Goal: Check status

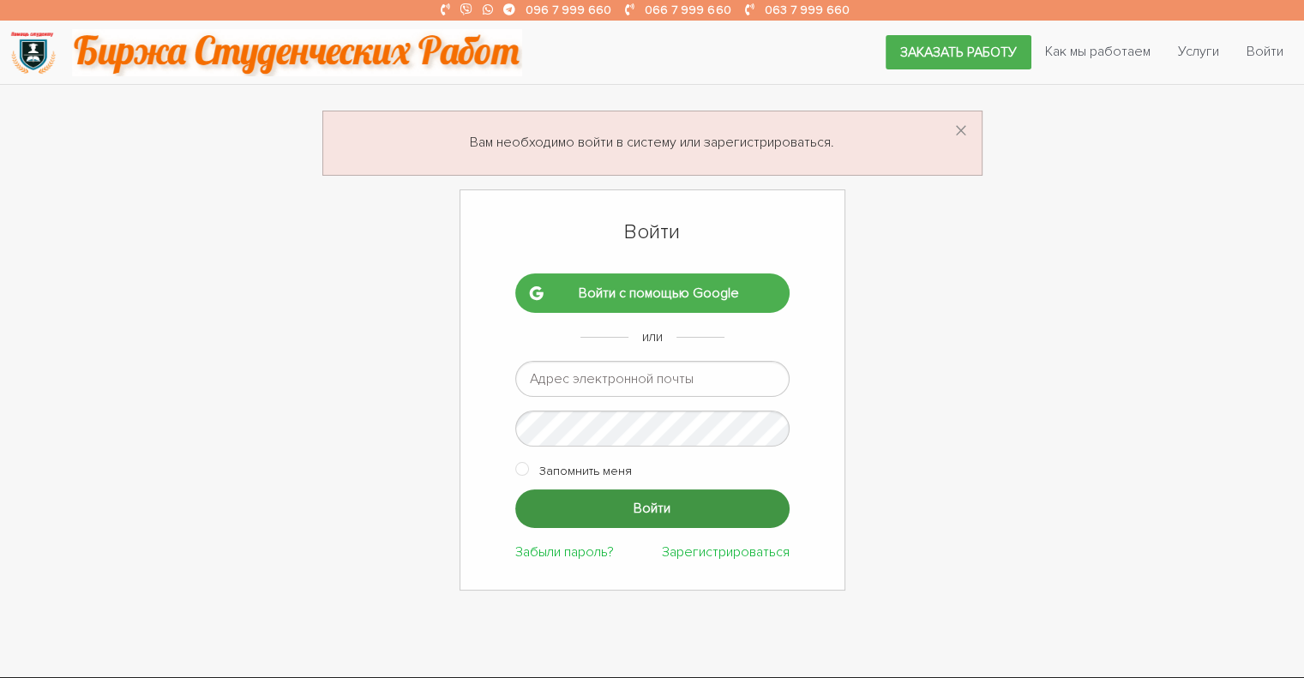
type input "ptv975@gmail.com"
click at [573, 502] on input "Войти" at bounding box center [652, 509] width 274 height 39
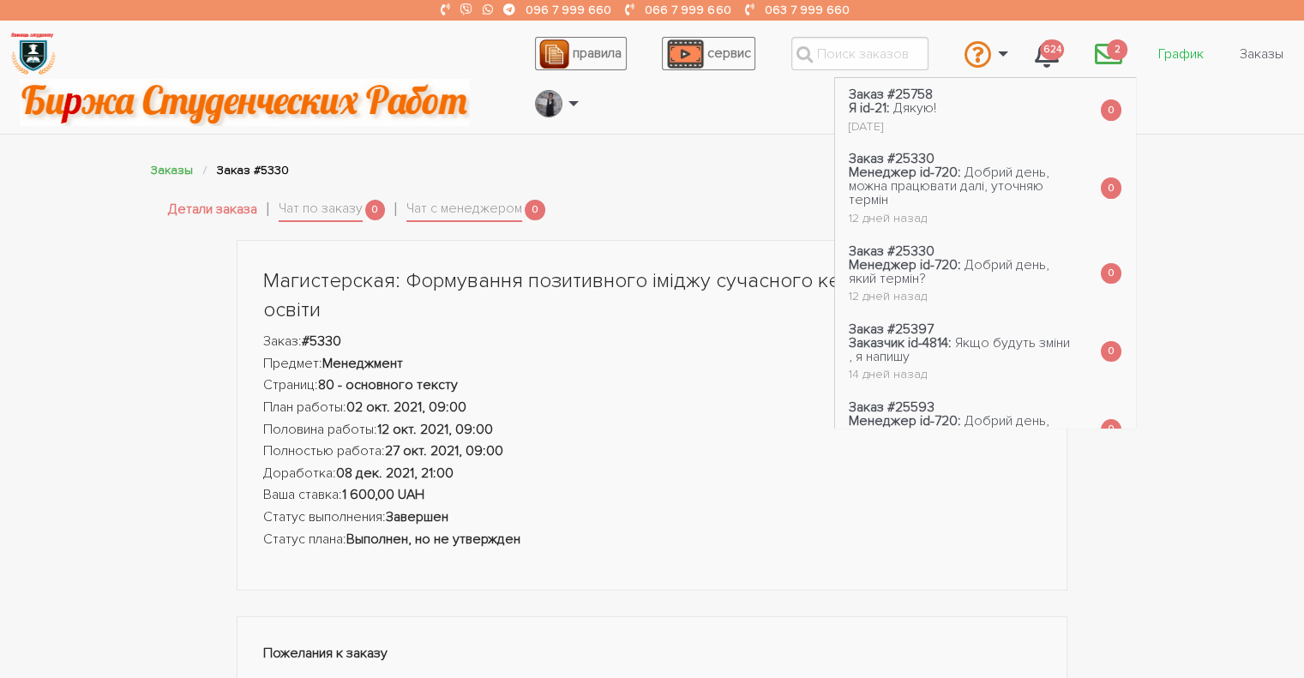
click at [1156, 53] on link "График" at bounding box center [1181, 54] width 73 height 33
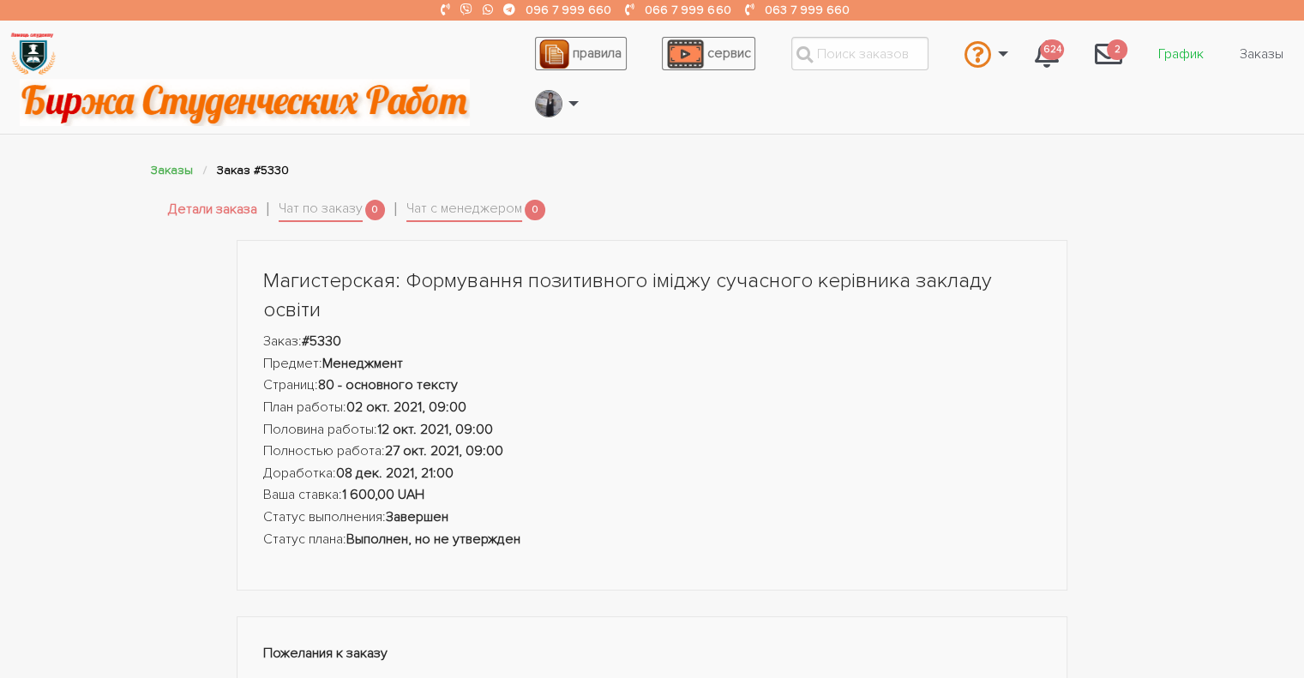
click at [1165, 54] on link "График" at bounding box center [1181, 54] width 73 height 33
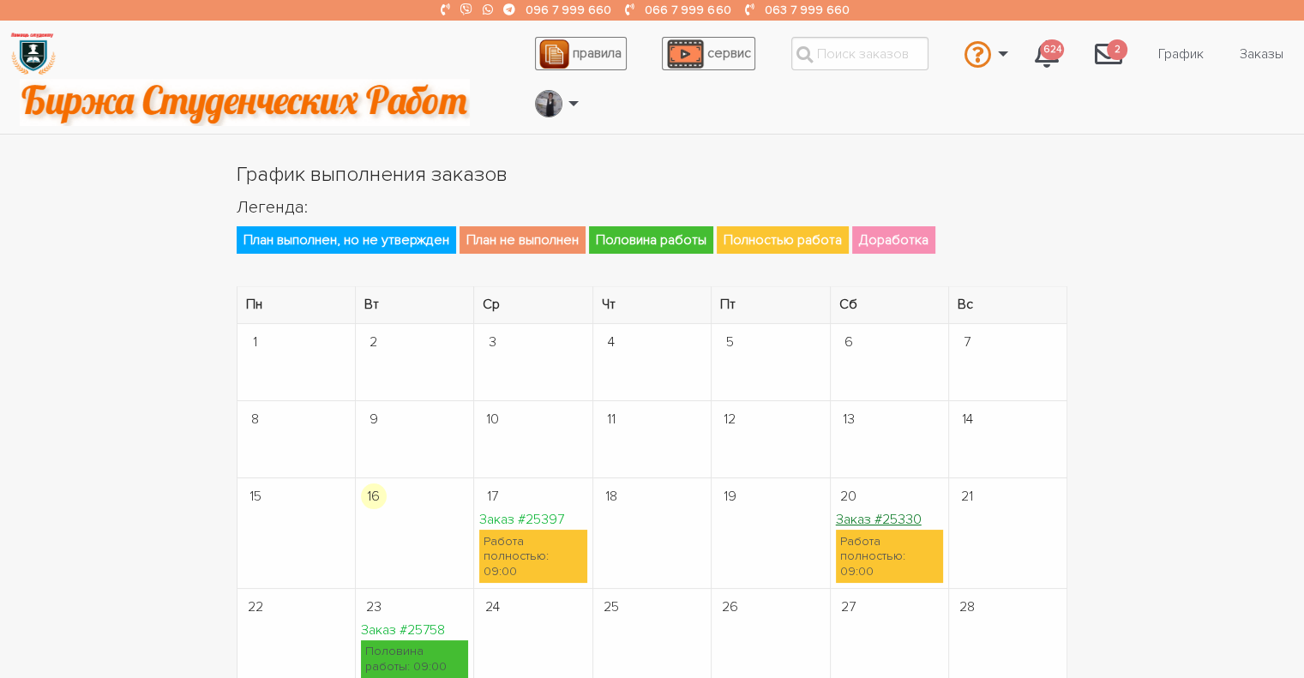
click at [903, 524] on link "Заказ #25330" at bounding box center [879, 519] width 86 height 17
click at [504, 519] on link "Заказ #25397" at bounding box center [521, 519] width 85 height 17
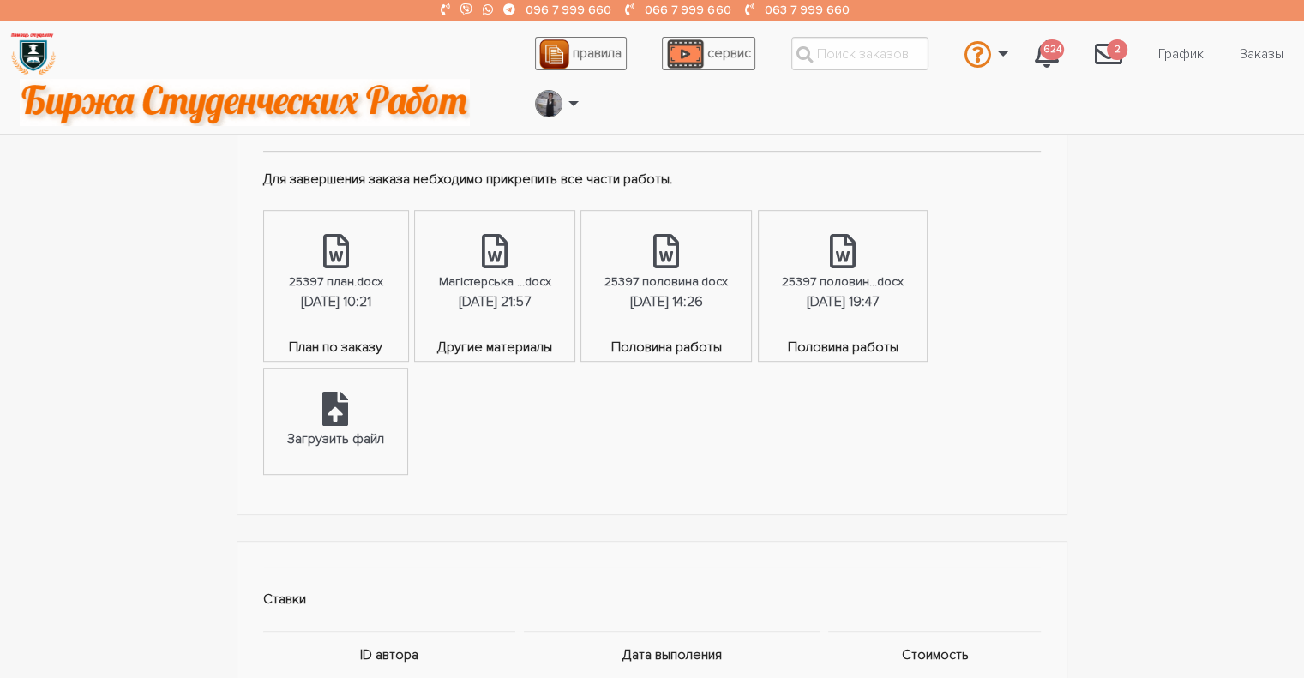
scroll to position [1029, 0]
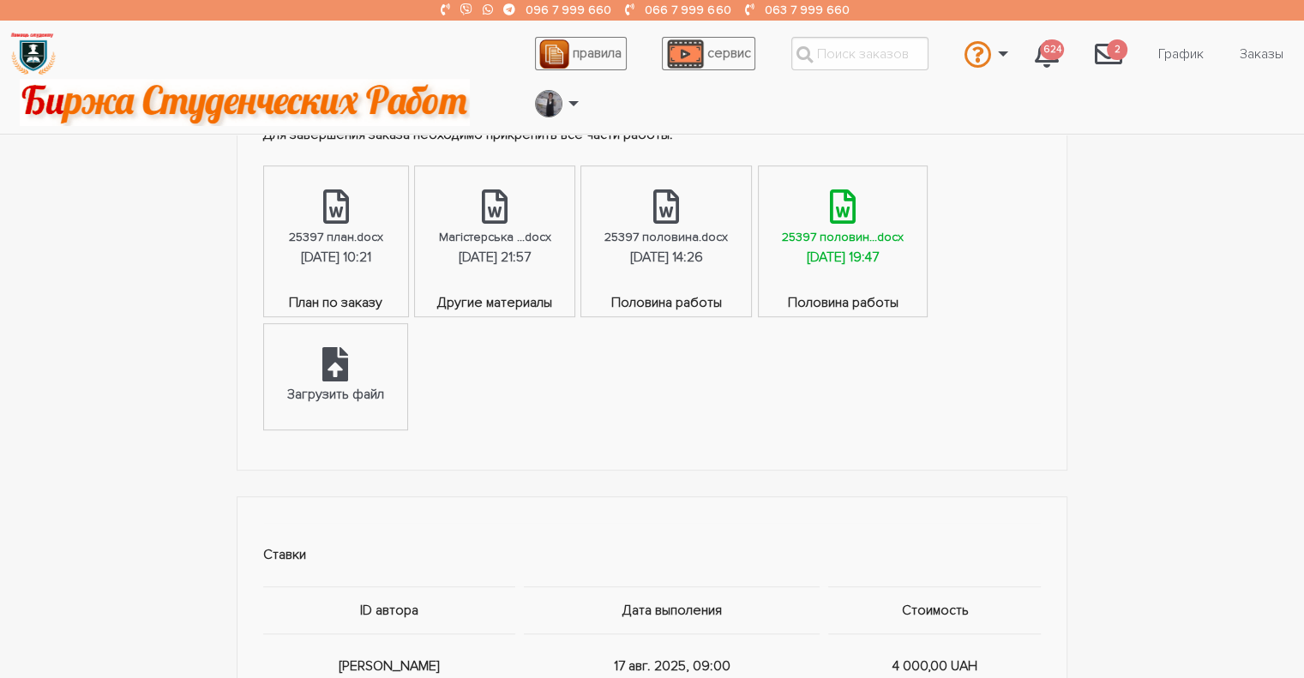
click at [879, 253] on div "[DATE] 19:47" at bounding box center [843, 258] width 72 height 22
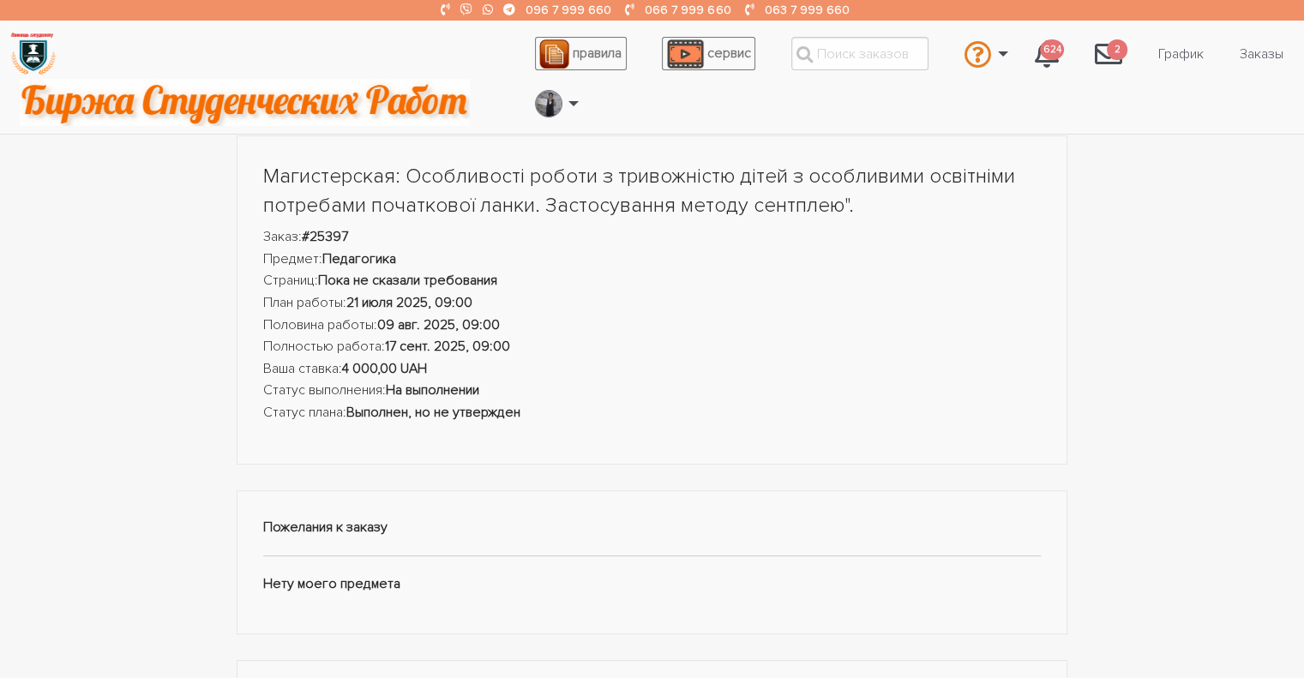
scroll to position [0, 0]
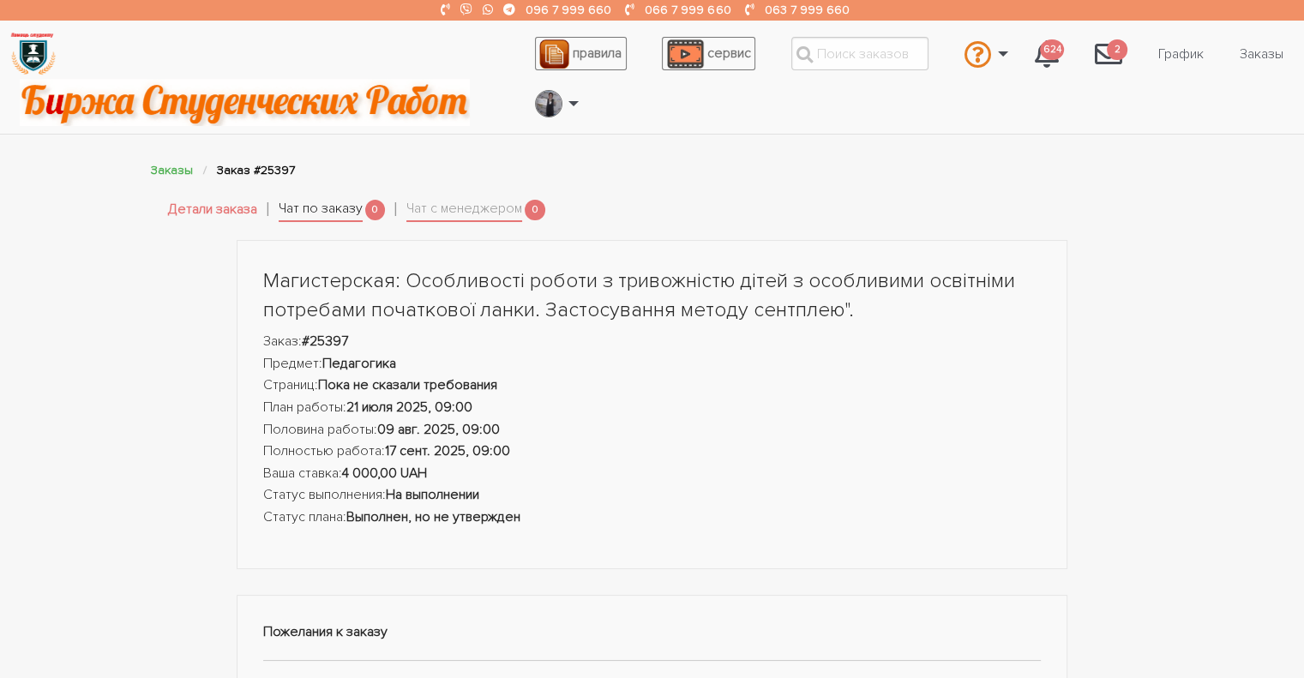
click at [355, 206] on link "Чат по заказу" at bounding box center [321, 210] width 84 height 24
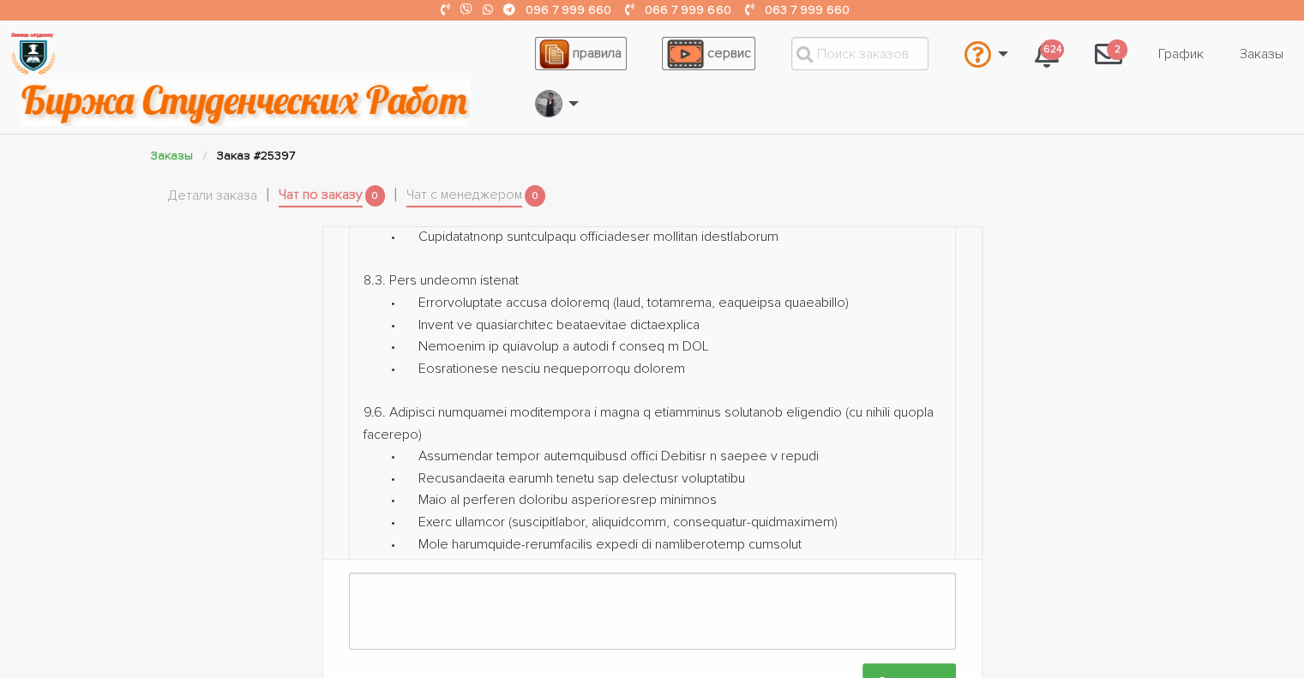
scroll to position [1269, 0]
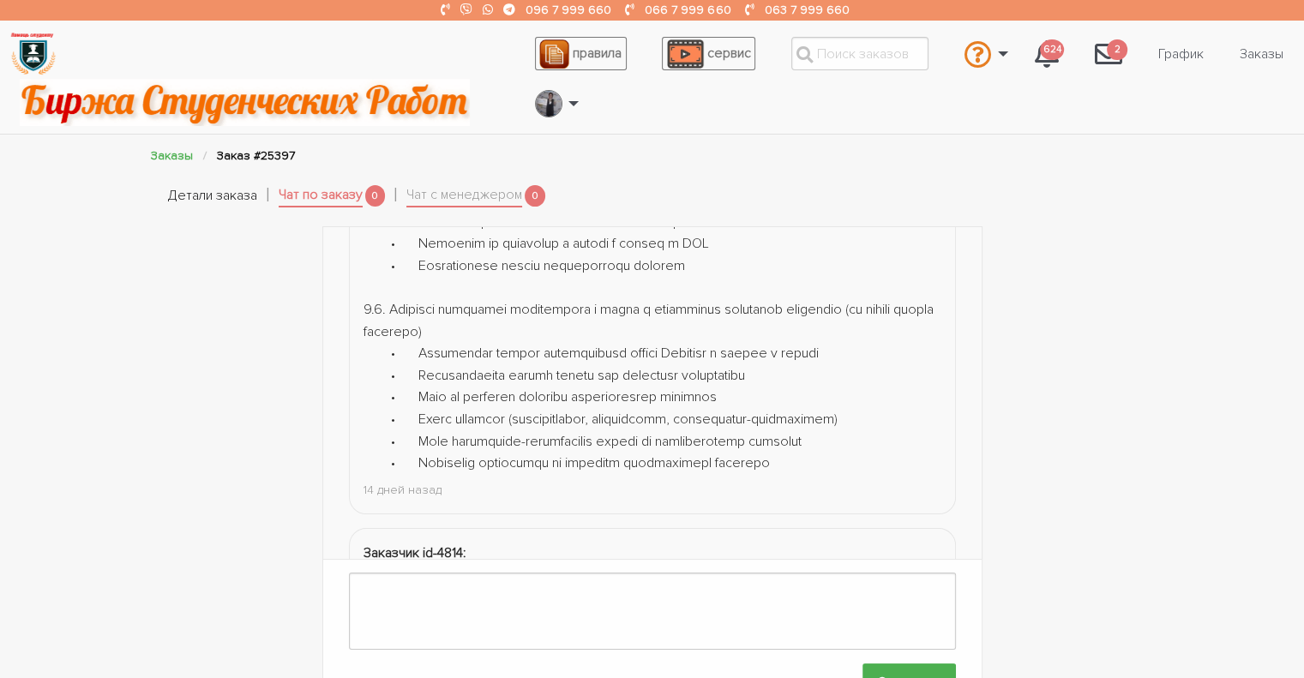
click at [200, 189] on link "Детали заказа" at bounding box center [212, 196] width 89 height 22
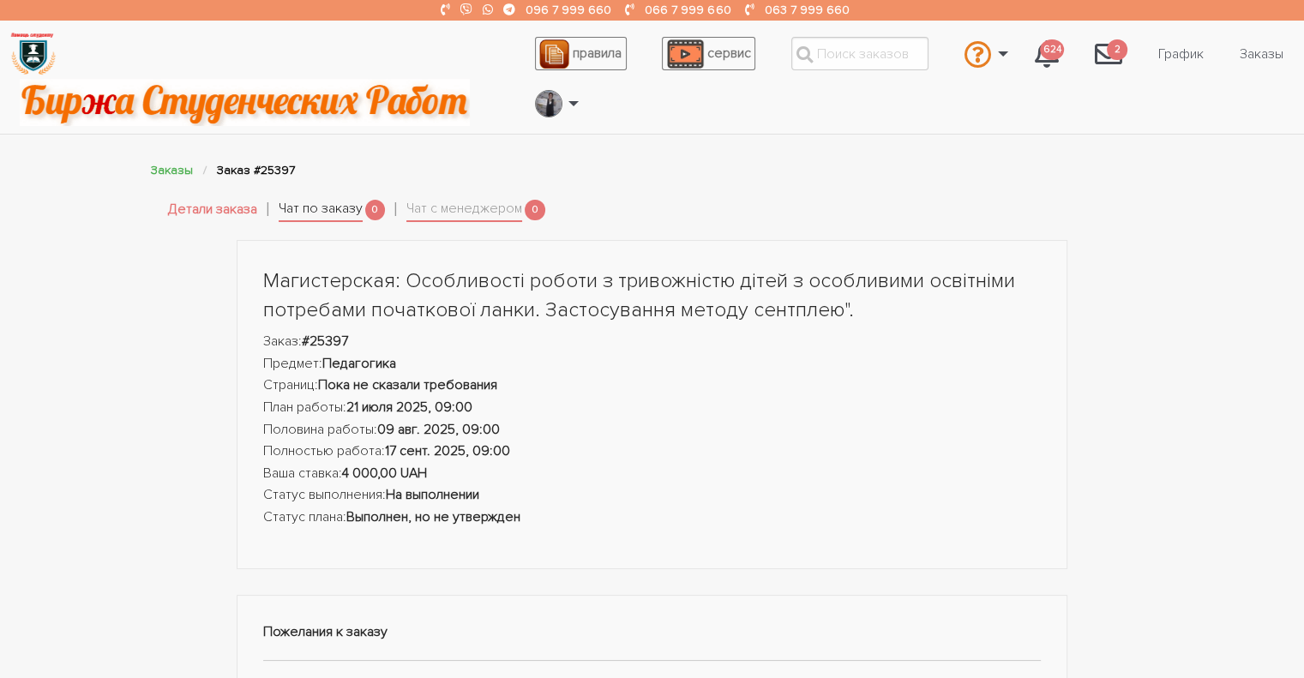
click at [326, 208] on link "Чат по заказу" at bounding box center [321, 210] width 84 height 24
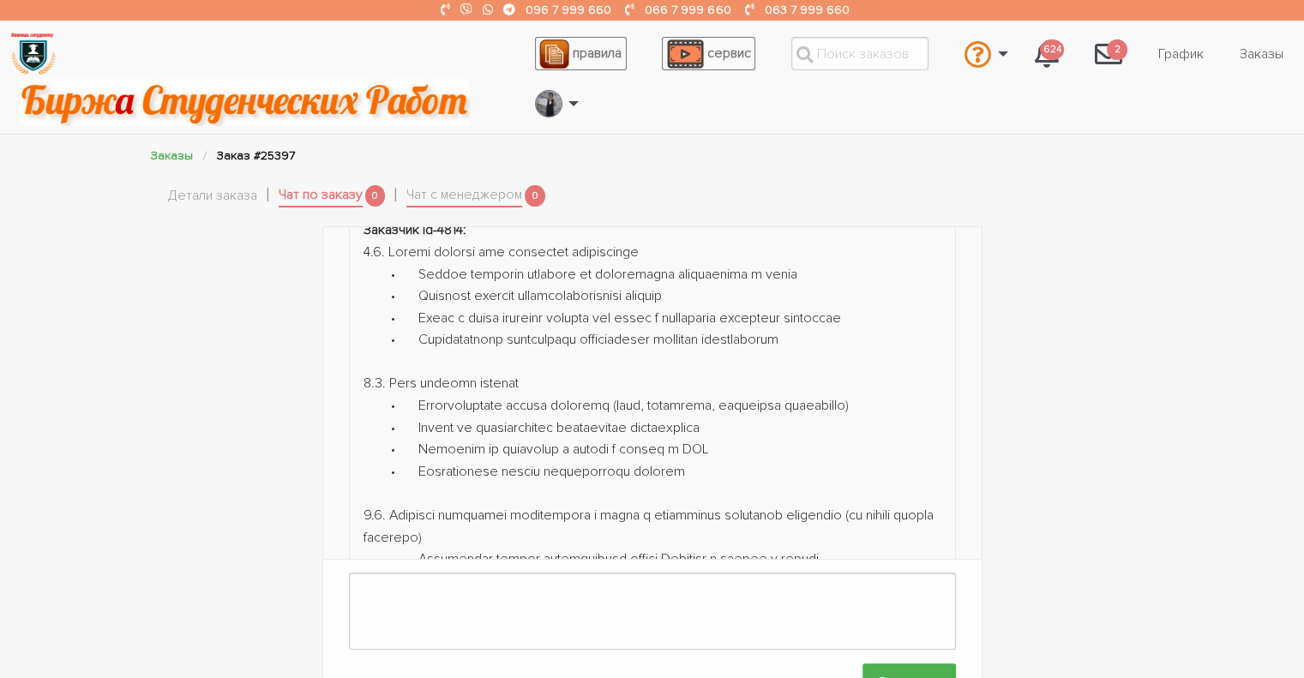
scroll to position [960, 0]
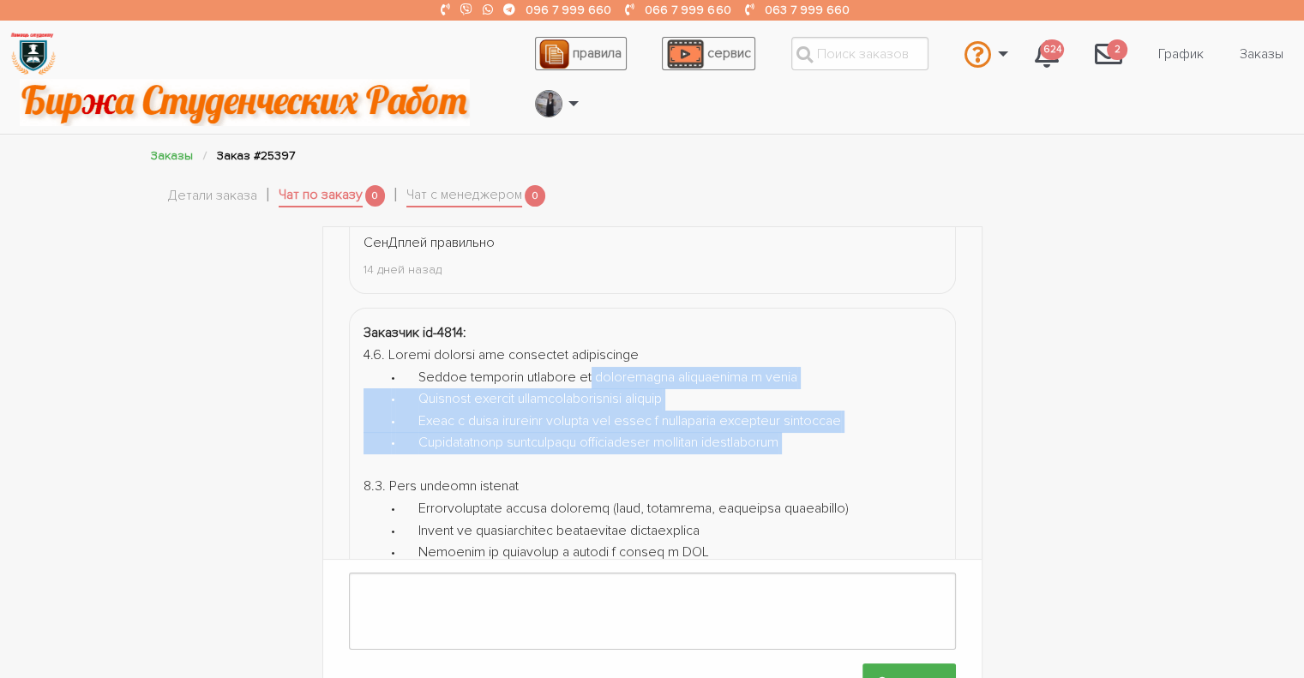
drag, startPoint x: 591, startPoint y: 374, endPoint x: 832, endPoint y: 455, distance: 254.3
click at [832, 455] on div at bounding box center [653, 564] width 578 height 439
